Goal: Task Accomplishment & Management: Manage account settings

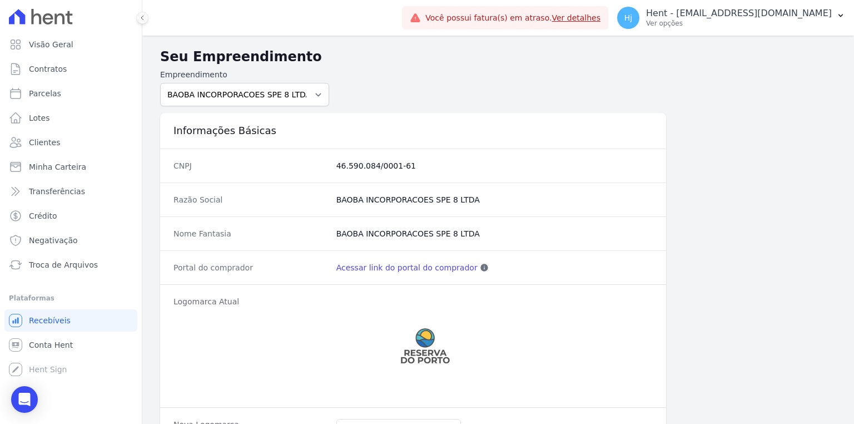
scroll to position [51, 0]
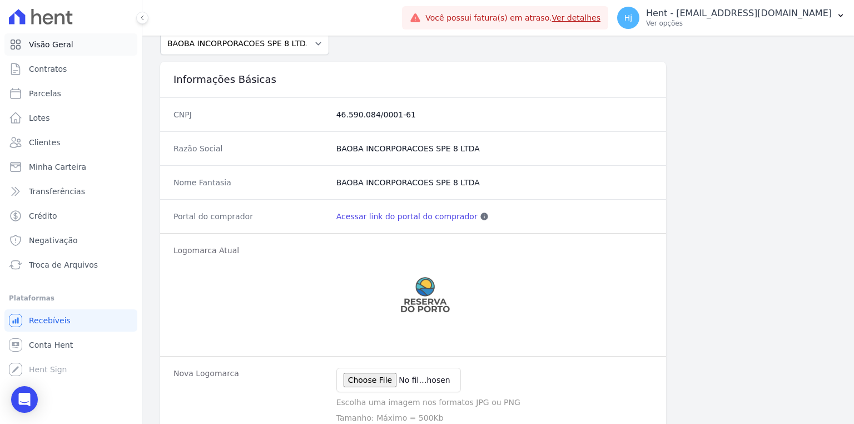
click at [57, 42] on span "Visão Geral" at bounding box center [51, 44] width 44 height 11
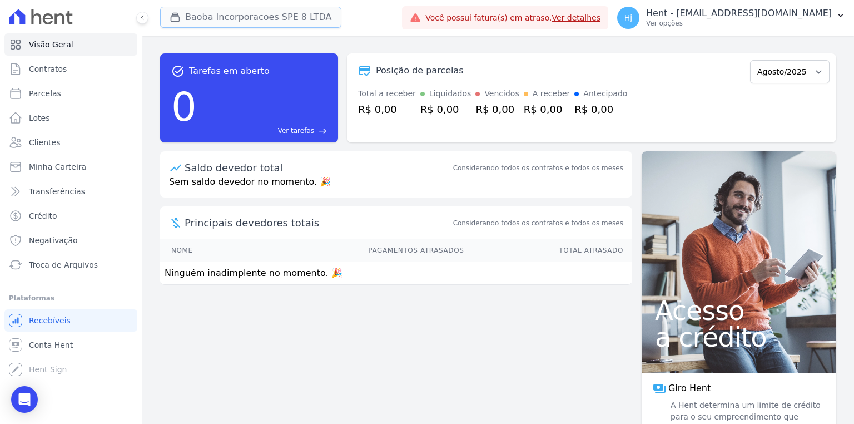
click at [236, 22] on button "Baoba Incorporacoes SPE 8 LTDA" at bounding box center [250, 17] width 181 height 21
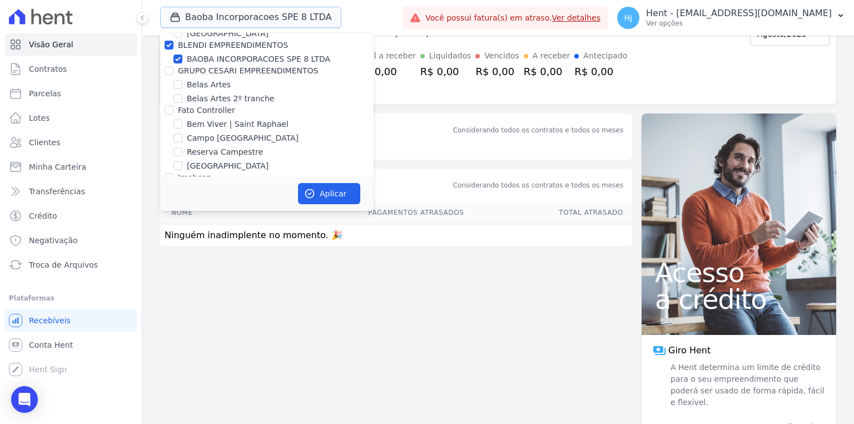
scroll to position [2074, 0]
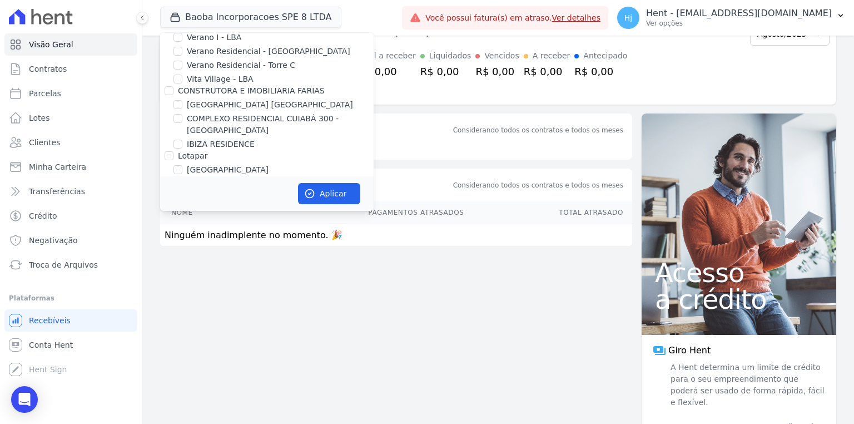
click at [179, 191] on input "BAOBA INCORPORACOES SPE 8 LTDA" at bounding box center [178, 195] width 9 height 9
checkbox input "false"
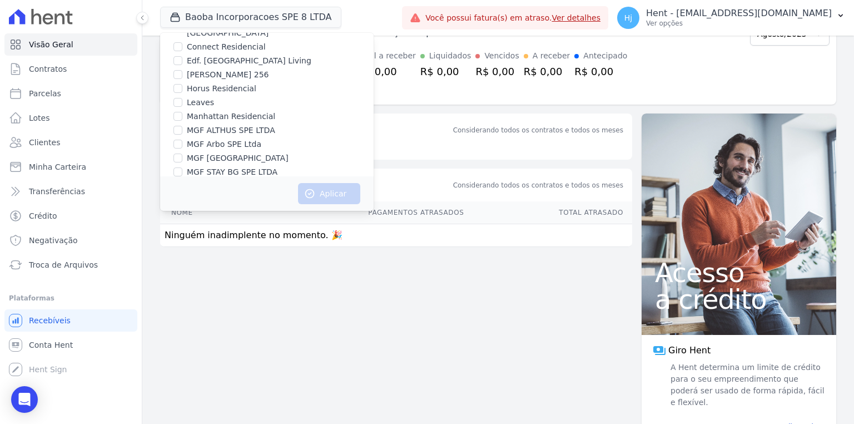
scroll to position [4623, 0]
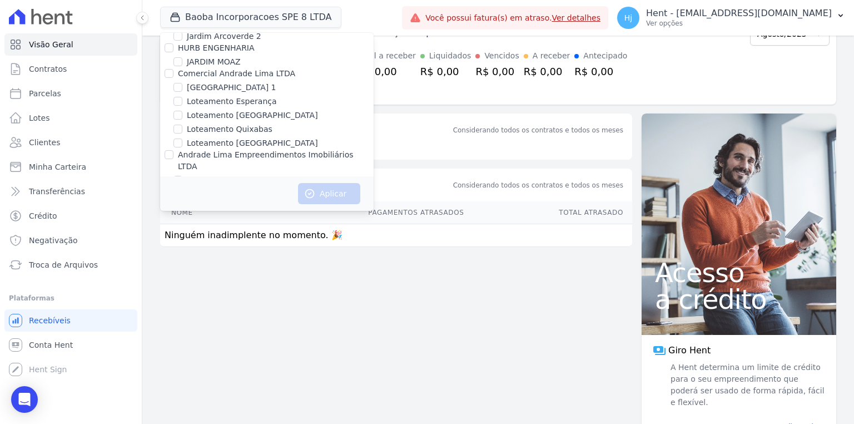
click at [178, 215] on input "JARDINS DE EVORA" at bounding box center [178, 219] width 9 height 9
checkbox input "true"
click at [173, 228] on div "JARDINS DE MAFRA" at bounding box center [267, 234] width 214 height 12
click at [179, 229] on input "JARDINS DE MAFRA" at bounding box center [178, 233] width 9 height 9
checkbox input "true"
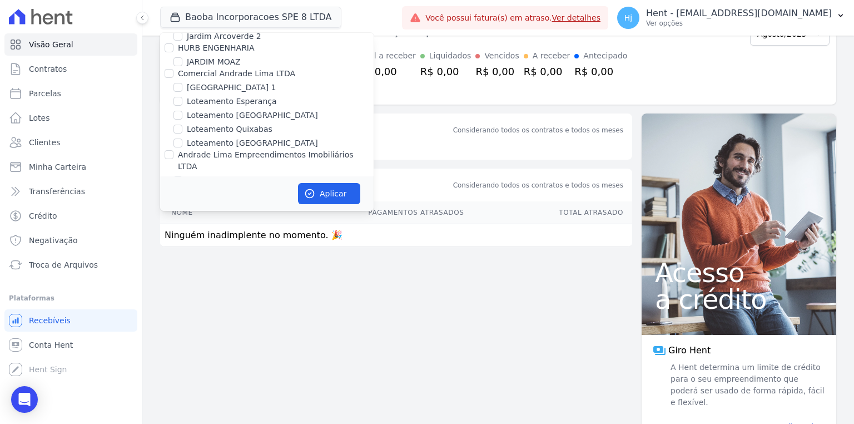
checkbox input "true"
click at [326, 199] on button "Aplicar" at bounding box center [329, 193] width 62 height 21
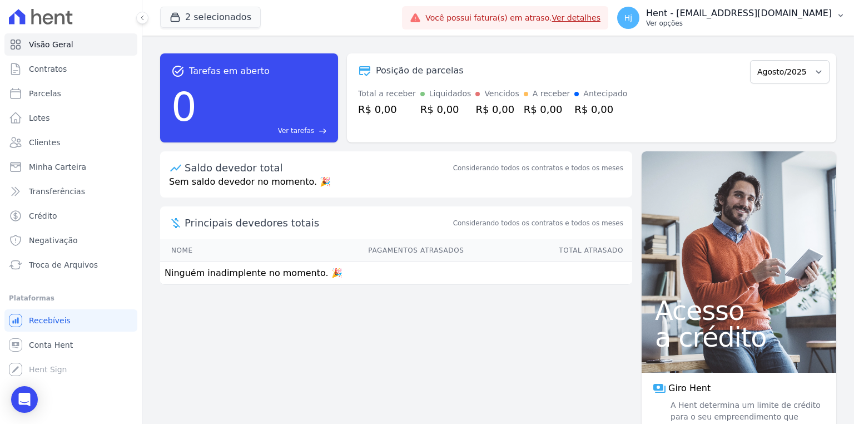
click at [800, 21] on p "Ver opções" at bounding box center [739, 23] width 186 height 9
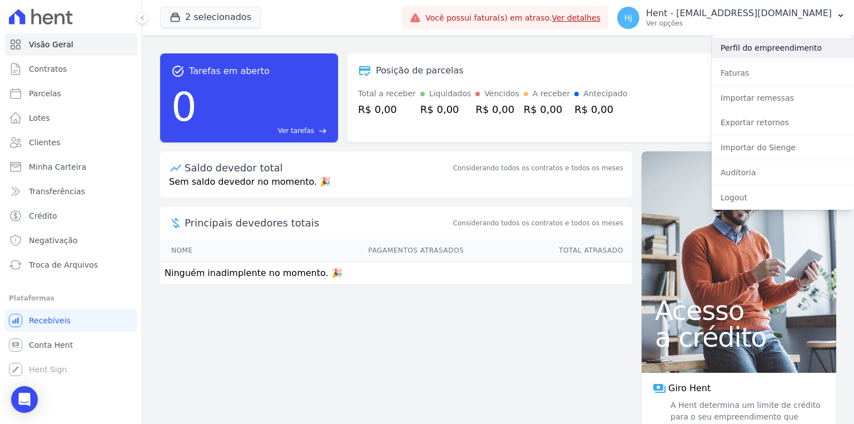
click at [775, 51] on link "Perfil do empreendimento" at bounding box center [783, 48] width 142 height 20
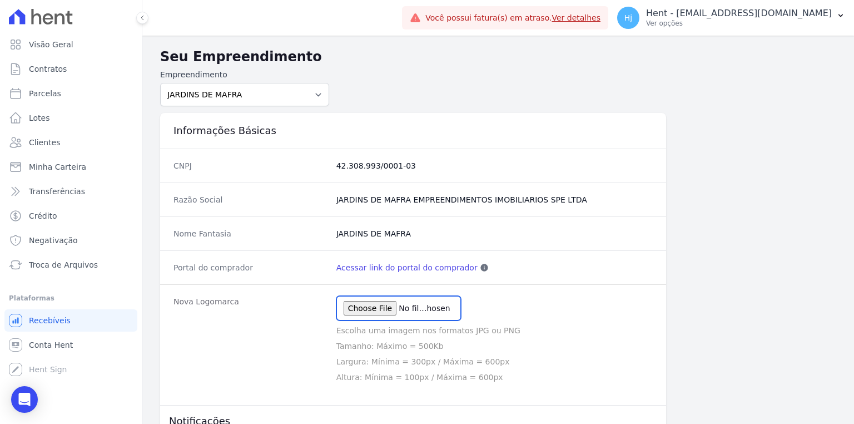
click at [372, 311] on input "file" at bounding box center [398, 308] width 125 height 24
type input "C:\fakepath\MAFRA LOGOTIPO.png"
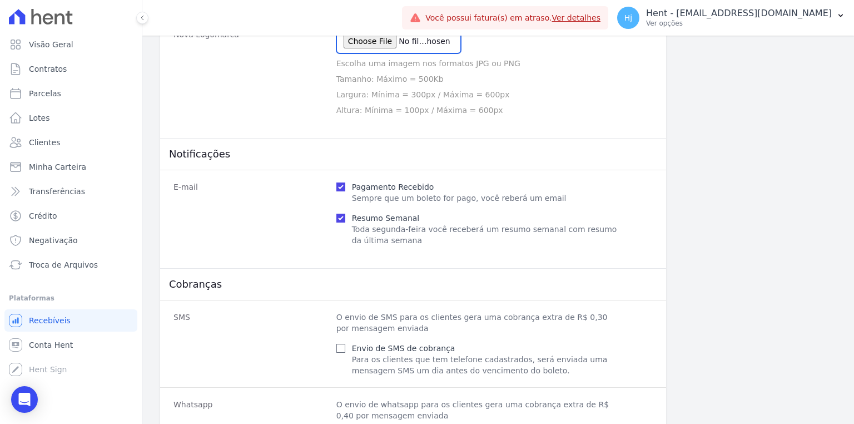
scroll to position [482, 0]
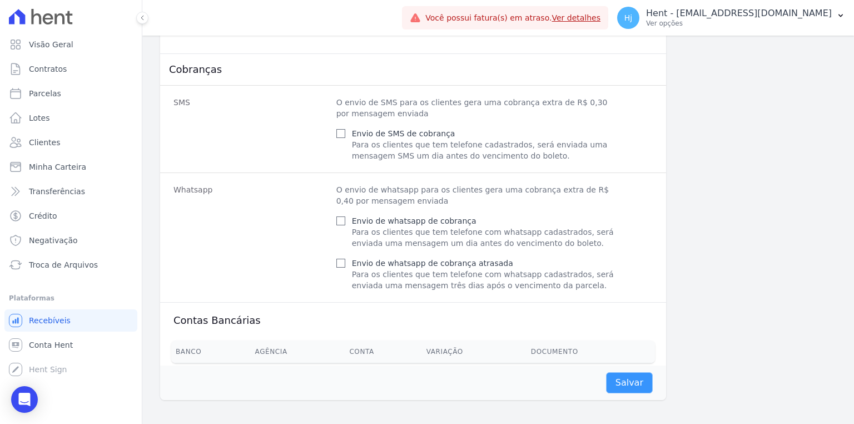
click at [638, 374] on input "Salvar" at bounding box center [629, 382] width 47 height 21
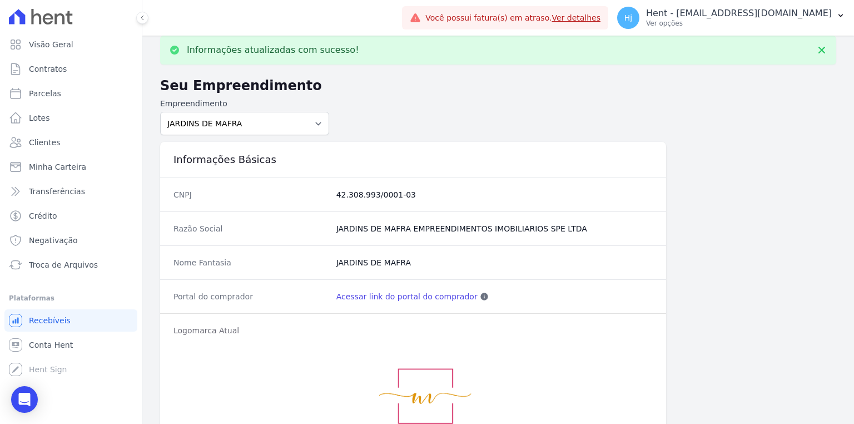
scroll to position [0, 0]
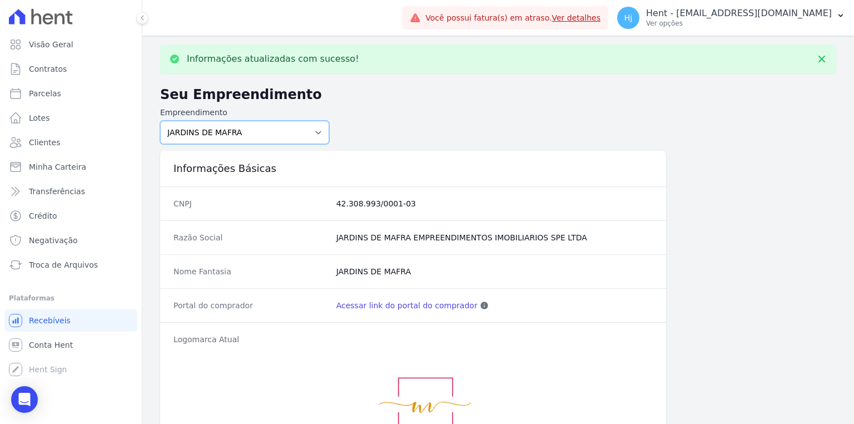
click at [309, 131] on select "Acaiá Residencial ACQUA 8 PELOTAS SPE LTDA ACQUA LIFE CLUB Administrativo AGILE…" at bounding box center [244, 132] width 169 height 23
select select "72859f51-2578-4ec8-8986-0bab8f2acde0"
click at [160, 121] on select "Acaiá Residencial ACQUA 8 PELOTAS SPE LTDA ACQUA LIFE CLUB Administrativo AGILE…" at bounding box center [244, 132] width 169 height 23
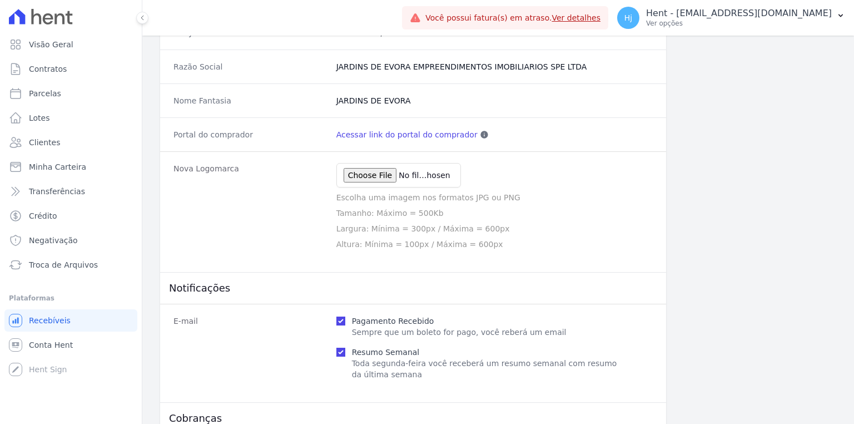
scroll to position [133, 0]
click at [379, 174] on input "file" at bounding box center [398, 174] width 125 height 24
type input "C:\fakepath\EVORA LOGO.png"
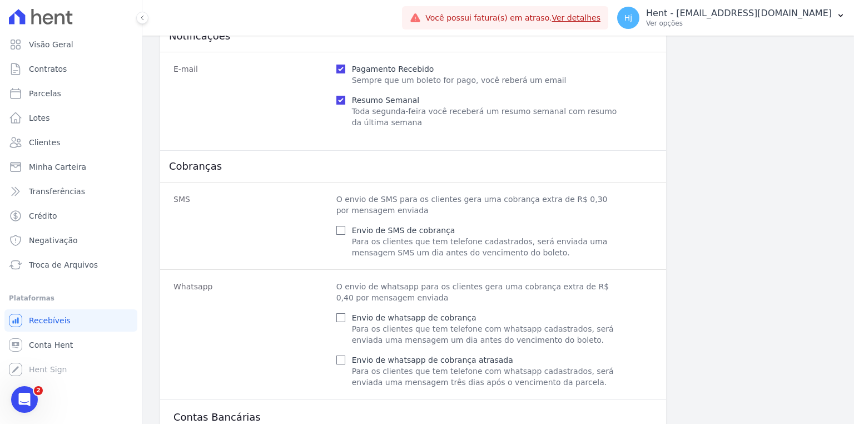
scroll to position [482, 0]
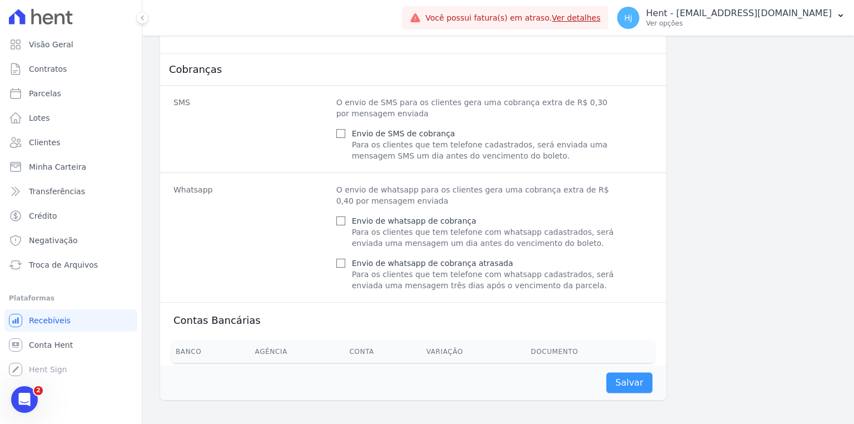
click at [636, 380] on input "Salvar" at bounding box center [629, 382] width 47 height 21
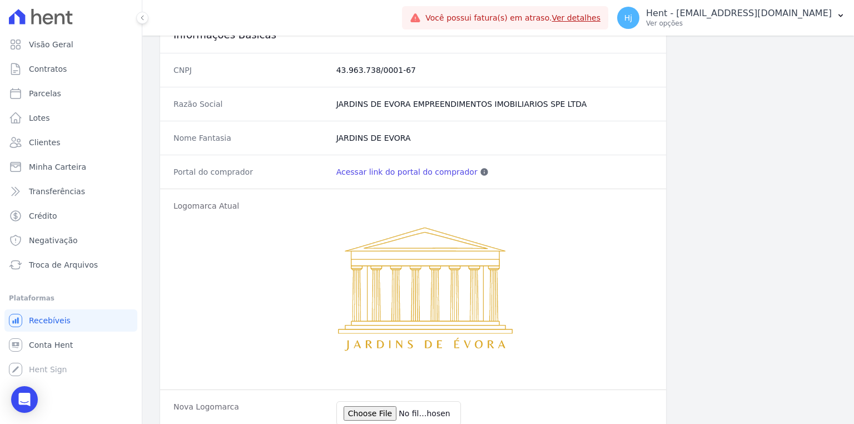
scroll to position [0, 0]
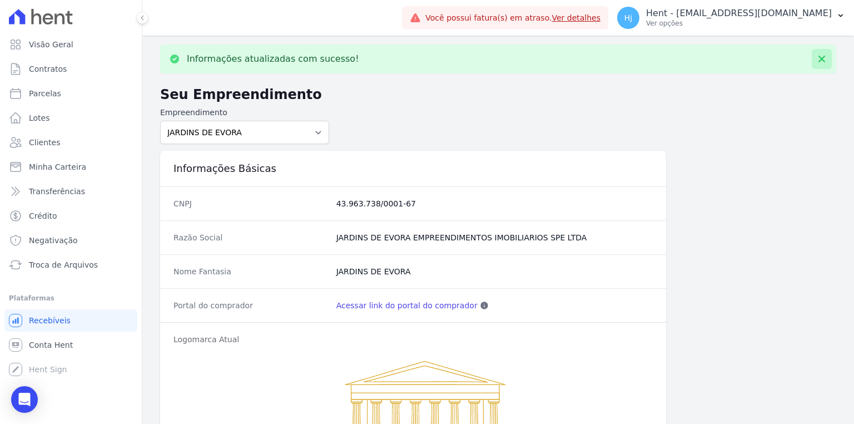
click at [817, 60] on icon at bounding box center [821, 58] width 11 height 11
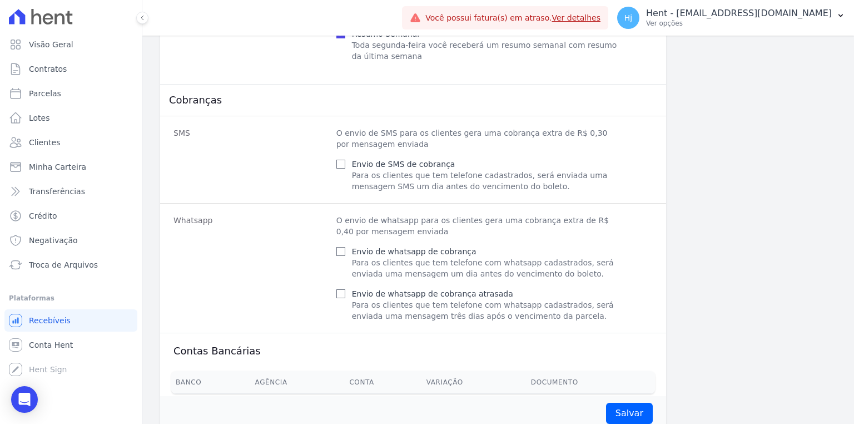
scroll to position [667, 0]
